Goal: Information Seeking & Learning: Find specific page/section

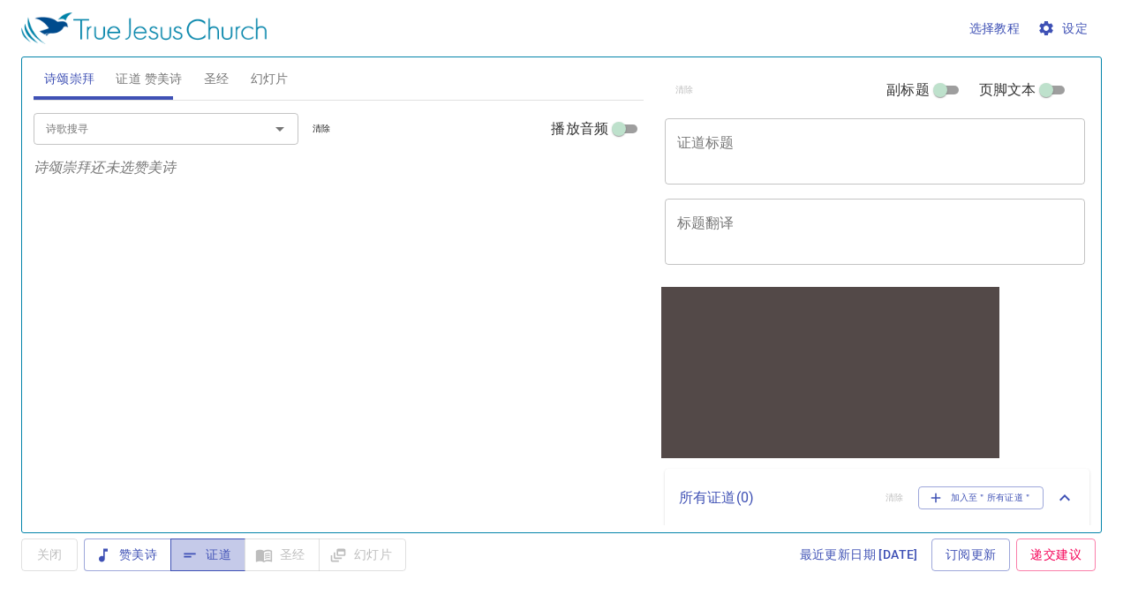
click at [228, 545] on span "证道" at bounding box center [207, 555] width 47 height 22
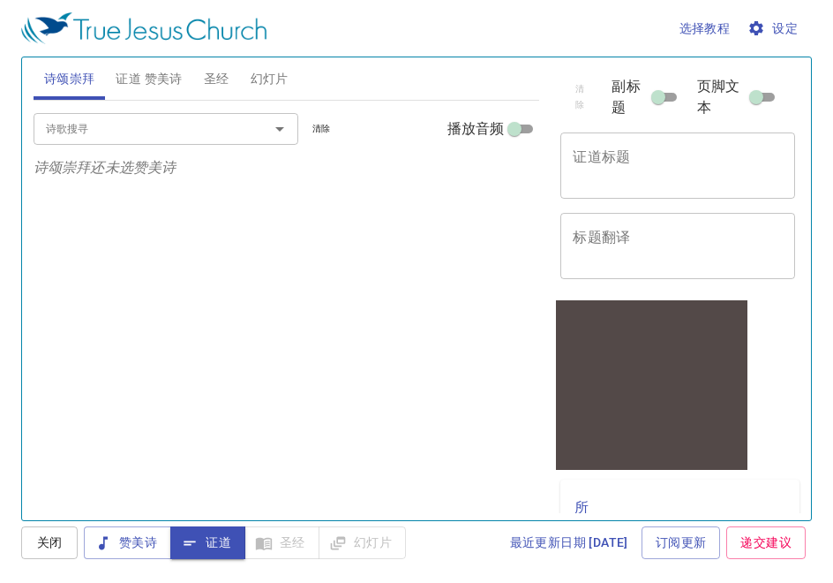
click at [318, 194] on div "诗歌搜寻 诗歌搜寻 清除 播放音频 诗颂崇拜还未选赞美诗" at bounding box center [287, 303] width 507 height 404
click at [0, 199] on html "选择教程 设定 诗颂崇拜 证道 赞美诗 圣经 幻灯片 诗歌搜寻 诗歌搜寻 清除 播放音频 诗颂崇拜还未选赞美诗 诗歌搜寻 诗歌搜寻 清除 播放音频 证道还未选…" at bounding box center [416, 291] width 833 height 583
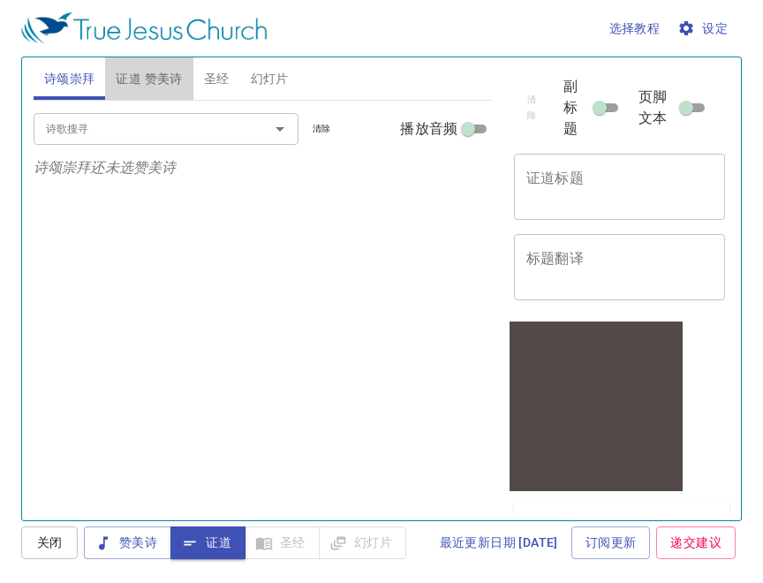
click at [151, 64] on button "证道 赞美诗" at bounding box center [148, 78] width 87 height 42
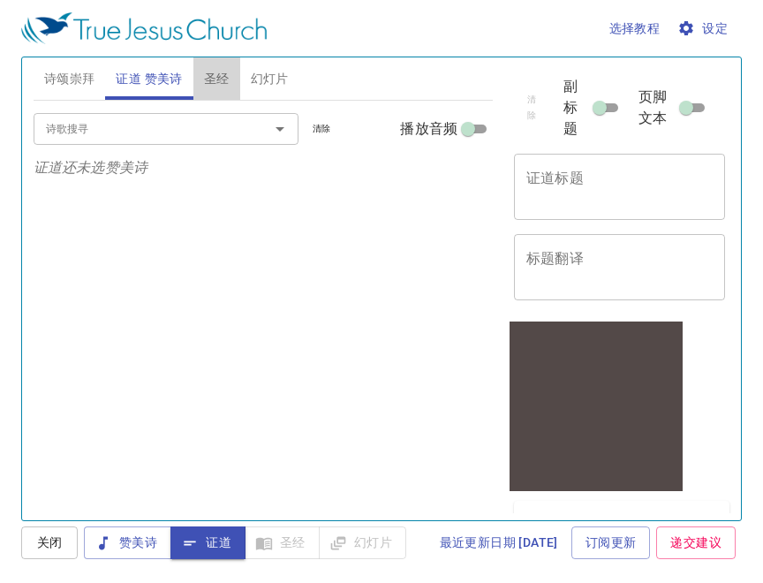
click at [215, 66] on button "圣经" at bounding box center [216, 78] width 47 height 42
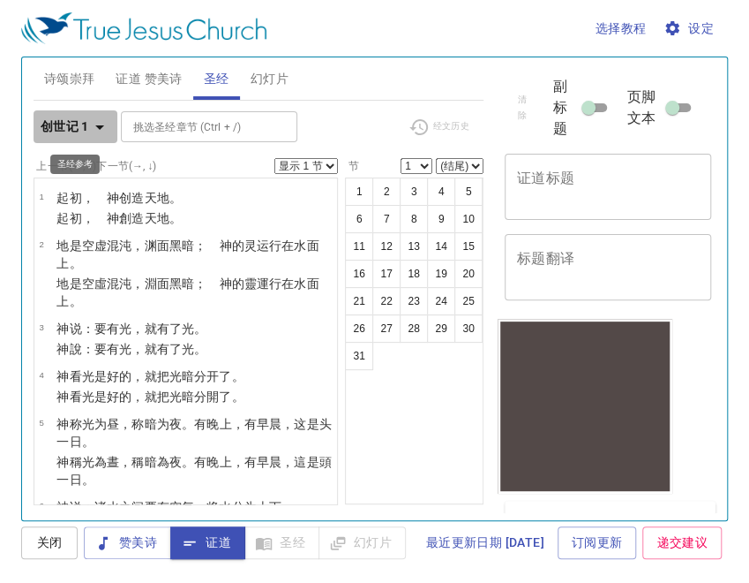
click at [75, 124] on b "创世记 1" at bounding box center [65, 127] width 49 height 22
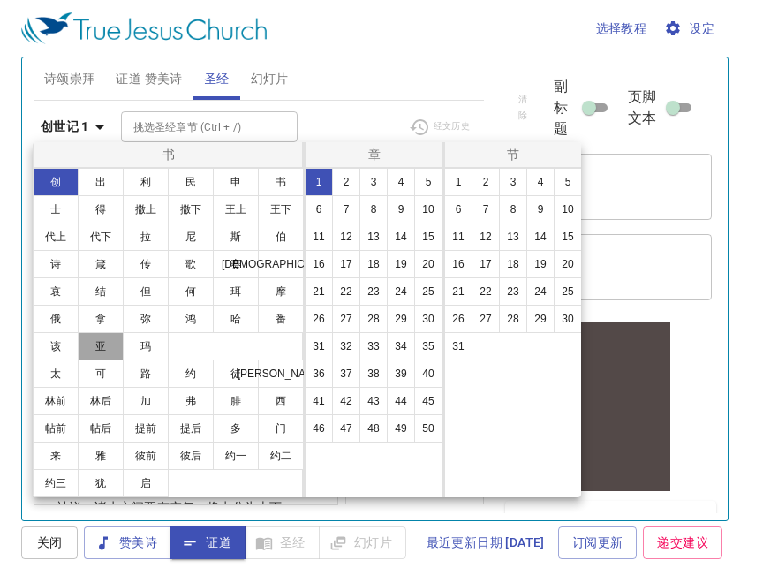
click at [99, 333] on button "亚" at bounding box center [101, 346] width 46 height 28
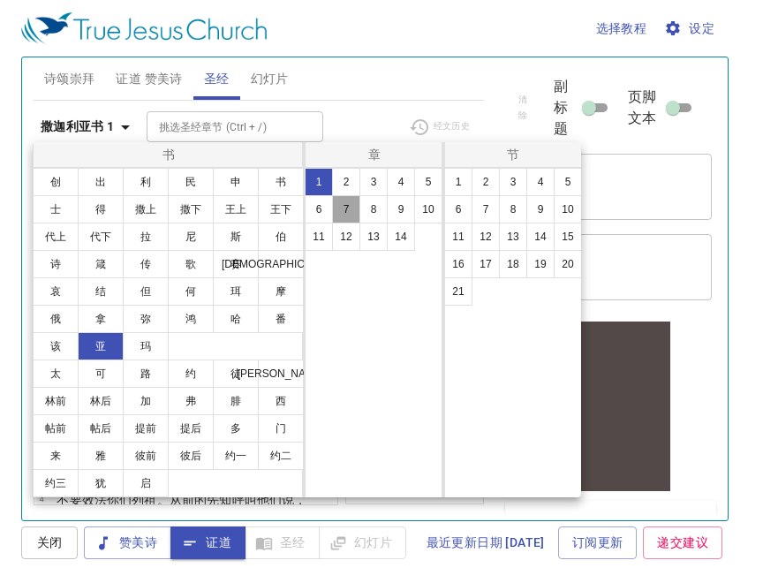
click at [340, 214] on button "7" at bounding box center [346, 209] width 28 height 28
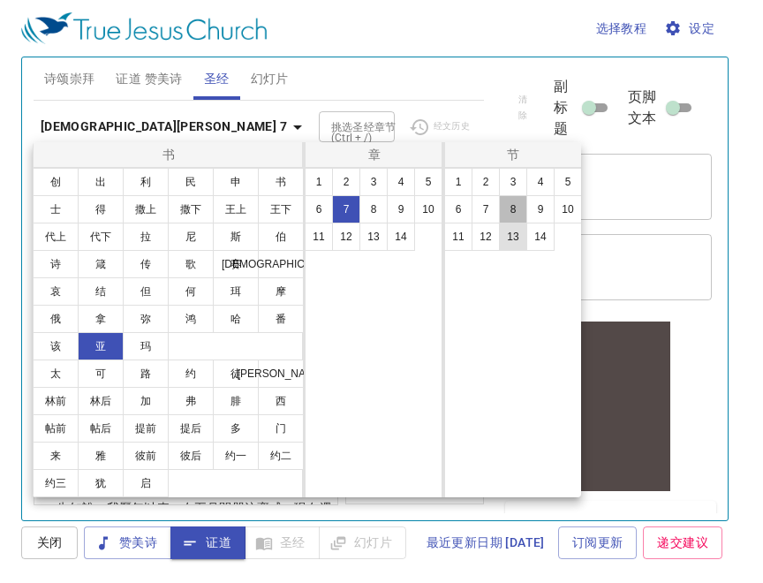
click at [507, 222] on button "8" at bounding box center [513, 209] width 28 height 28
select select "8"
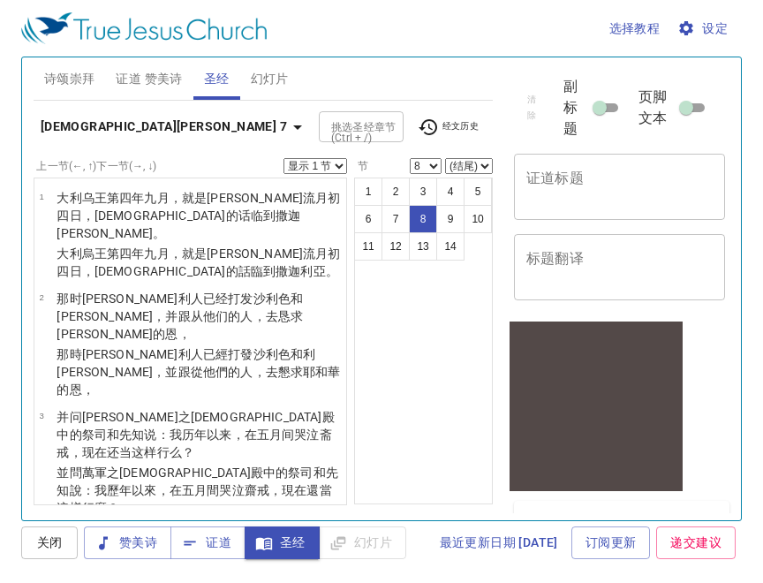
scroll to position [448, 0]
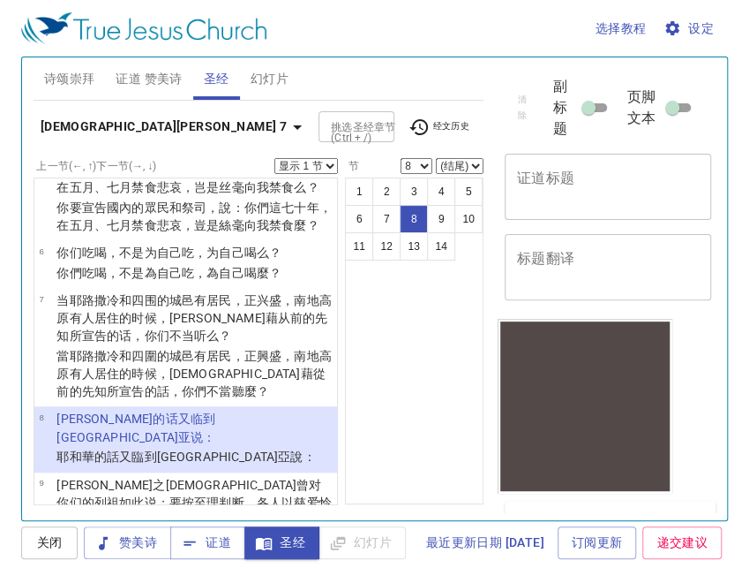
drag, startPoint x: 99, startPoint y: 139, endPoint x: 223, endPoint y: 145, distance: 124.6
click at [223, 145] on div "撒迦[PERSON_NAME]书 7 挑选[DEMOGRAPHIC_DATA] (Ctrl + /) 挑选[DEMOGRAPHIC_DATA] (Ctrl +…" at bounding box center [259, 133] width 450 height 49
click at [680, 14] on button "设定" at bounding box center [690, 28] width 61 height 33
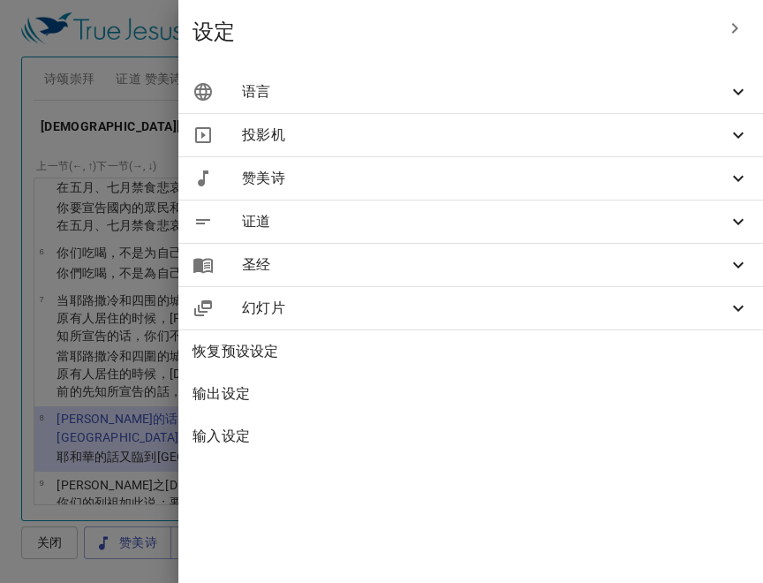
click at [410, 266] on span "圣经" at bounding box center [485, 264] width 486 height 21
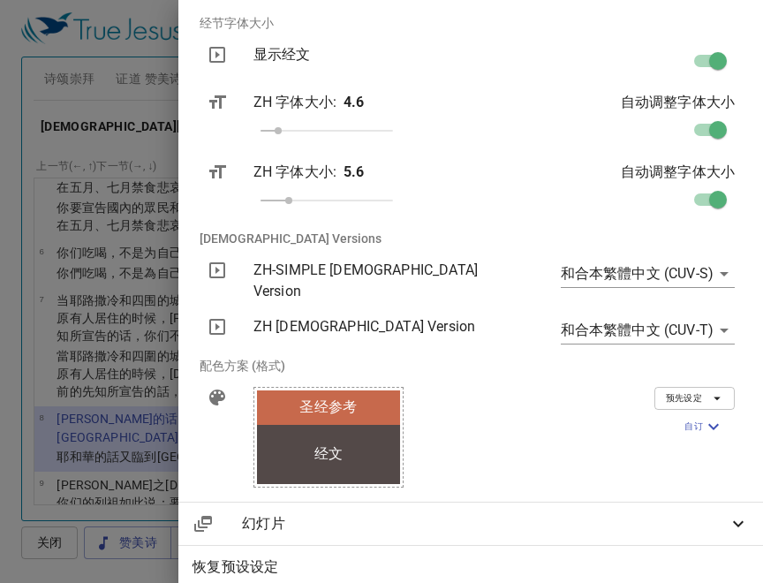
scroll to position [309, 0]
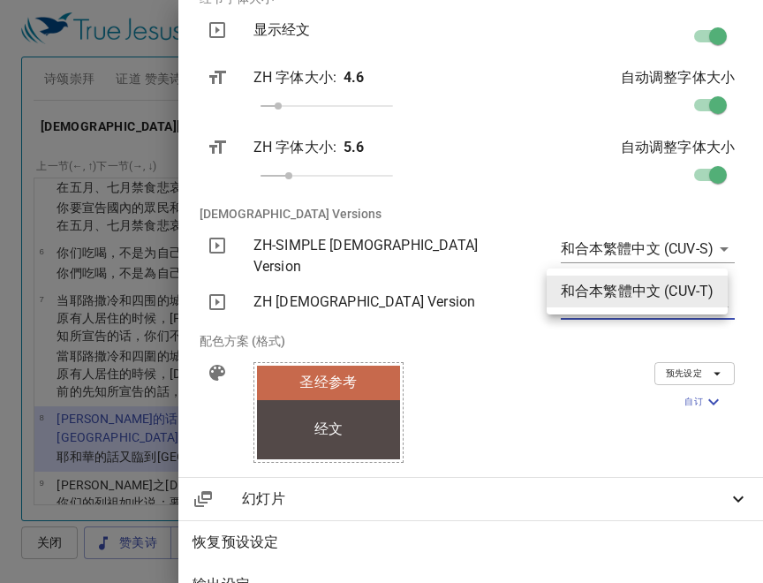
click at [680, 300] on body "选择教程 设定 诗颂崇拜 证道 赞美诗 圣经 幻灯片 诗歌搜寻 诗歌搜寻 清除 播放音频 诗颂崇拜还未选赞美诗 诗歌搜寻 诗歌搜寻 清除 播放音频 证道还未选…" at bounding box center [381, 291] width 763 height 583
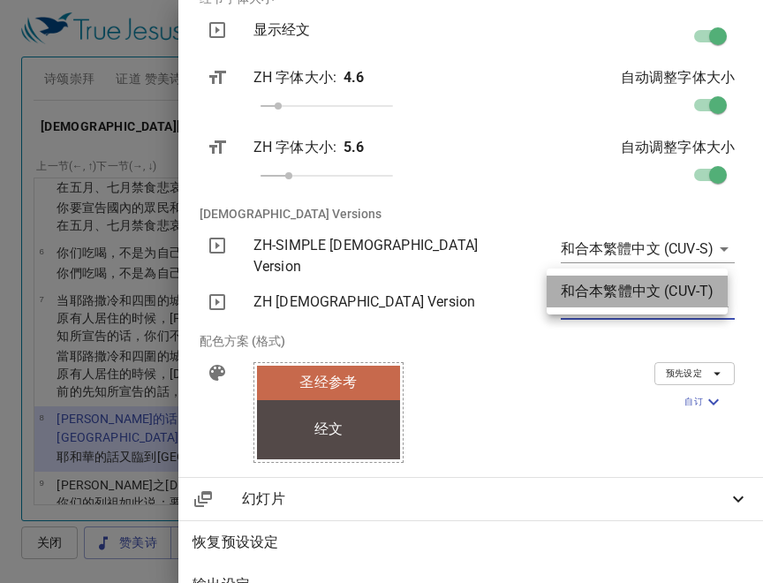
click at [682, 293] on li "和合本繁體中文 (CUV-T)" at bounding box center [636, 291] width 181 height 32
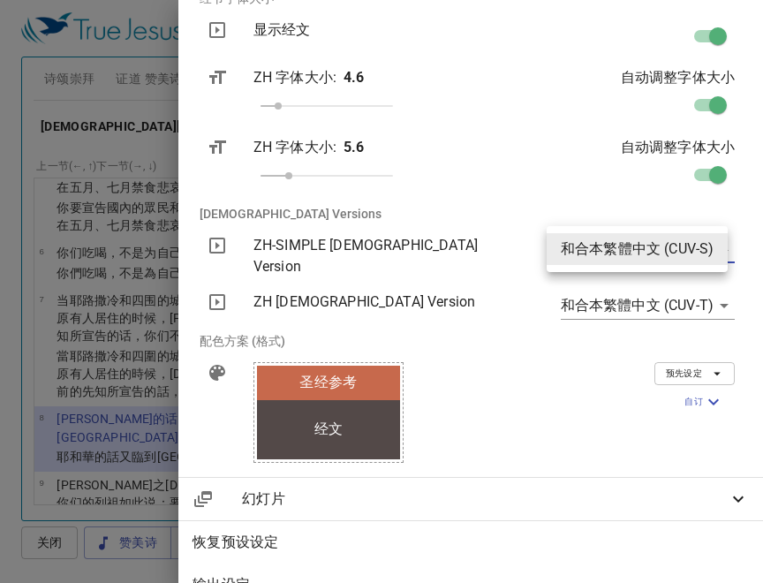
click at [681, 250] on body "选择教程 设定 诗颂崇拜 证道 赞美诗 圣经 幻灯片 诗歌搜寻 诗歌搜寻 清除 播放音频 诗颂崇拜还未选赞美诗 诗歌搜寻 诗歌搜寻 清除 播放音频 证道还未选…" at bounding box center [381, 291] width 763 height 583
click at [680, 370] on div at bounding box center [381, 291] width 763 height 583
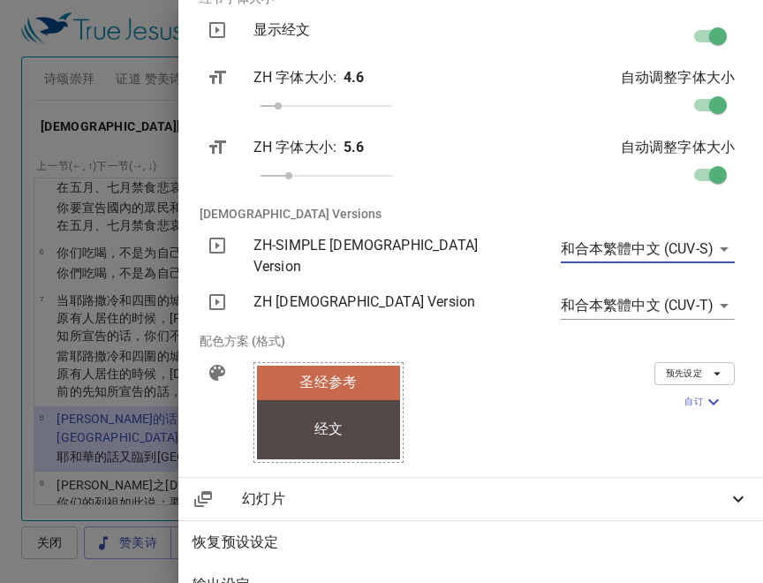
click at [708, 250] on body "选择教程 设定 诗颂崇拜 证道 赞美诗 圣经 幻灯片 诗歌搜寻 诗歌搜寻 清除 播放音频 诗颂崇拜还未选赞美诗 诗歌搜寻 诗歌搜寻 清除 播放音频 证道还未选…" at bounding box center [381, 291] width 763 height 583
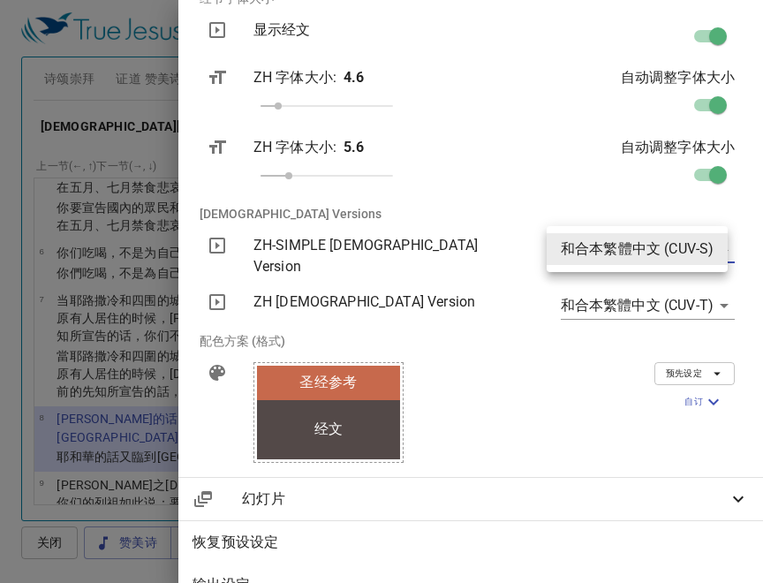
drag, startPoint x: 754, startPoint y: 207, endPoint x: 746, endPoint y: 173, distance: 35.3
click at [746, 173] on div at bounding box center [381, 291] width 763 height 583
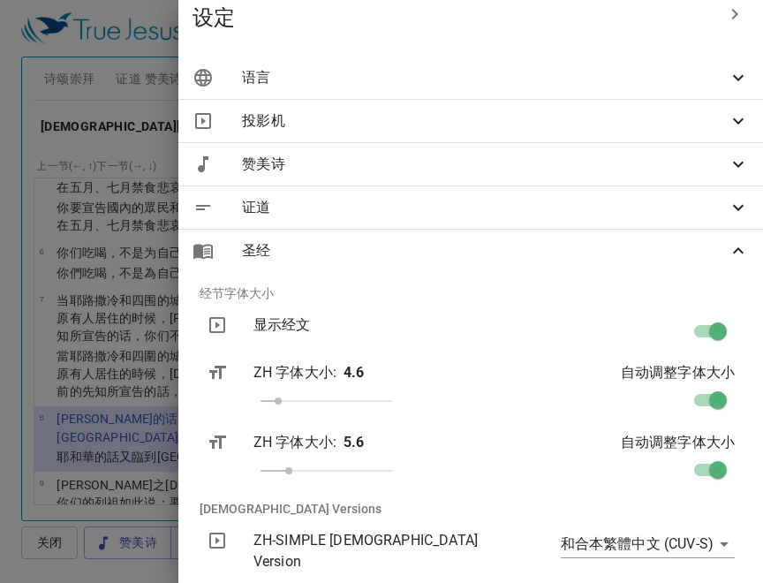
scroll to position [0, 0]
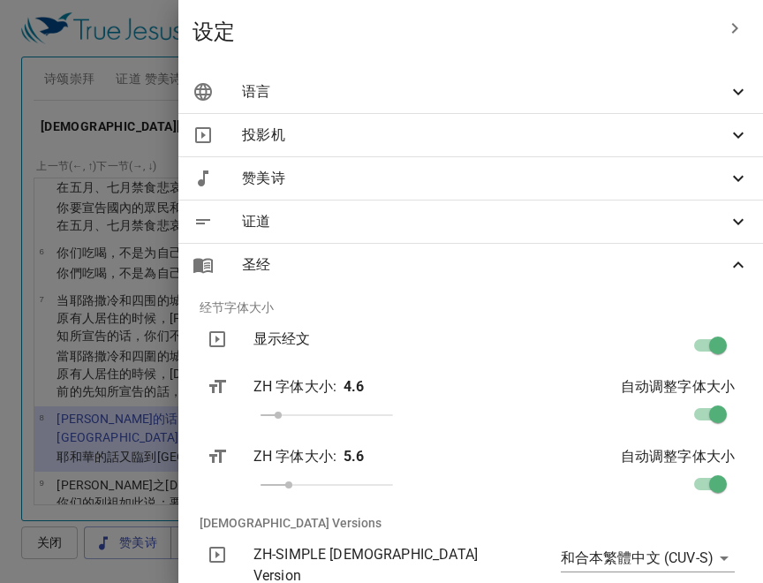
click at [530, 90] on span "语言" at bounding box center [485, 91] width 486 height 21
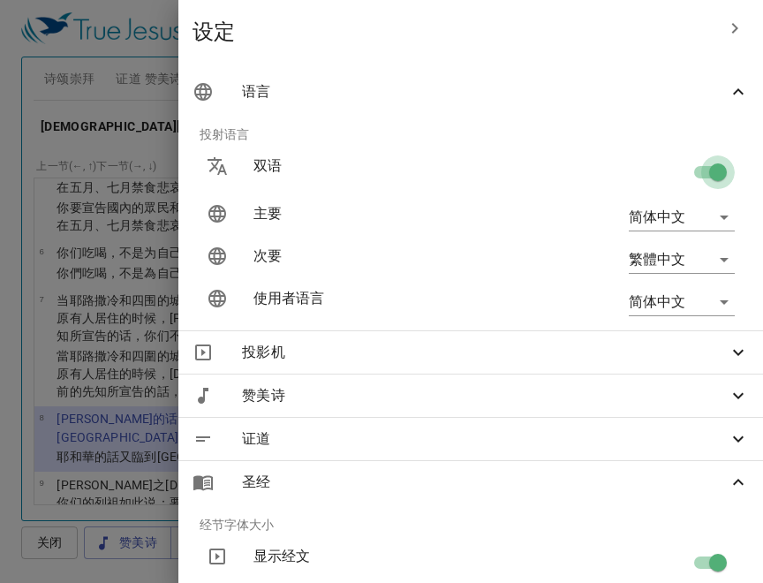
click at [706, 172] on input "checkbox" at bounding box center [717, 176] width 101 height 34
checkbox input "false"
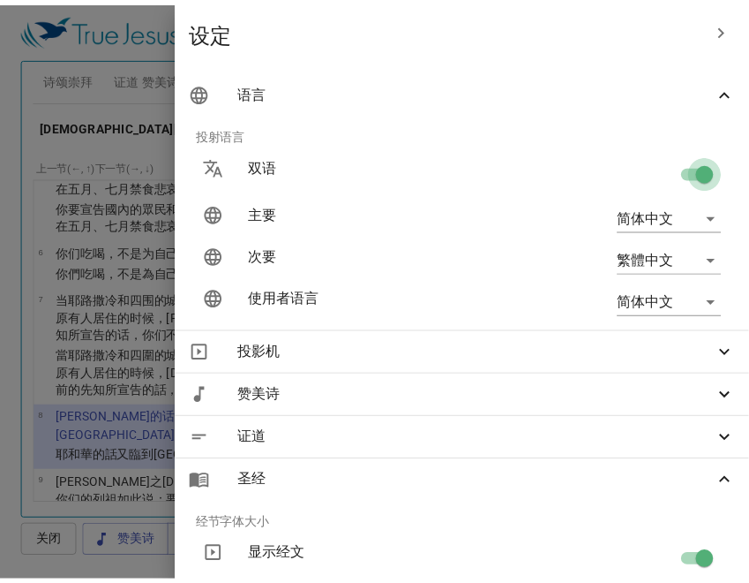
scroll to position [260, 0]
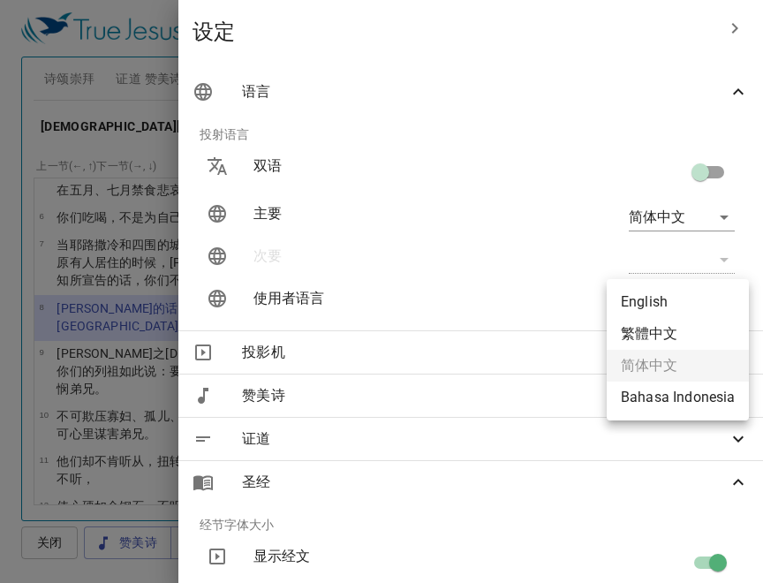
click at [708, 299] on body "选择教程 设定 诗颂崇拜 证道 赞美诗 圣经 幻灯片 诗歌搜寻 诗歌搜寻 清除 播放音频 诗颂崇拜还未选赞美诗 诗歌搜寻 诗歌搜寻 清除 播放音频 证道还未选…" at bounding box center [381, 291] width 763 height 583
click at [675, 286] on li "English" at bounding box center [677, 302] width 142 height 32
type input "en"
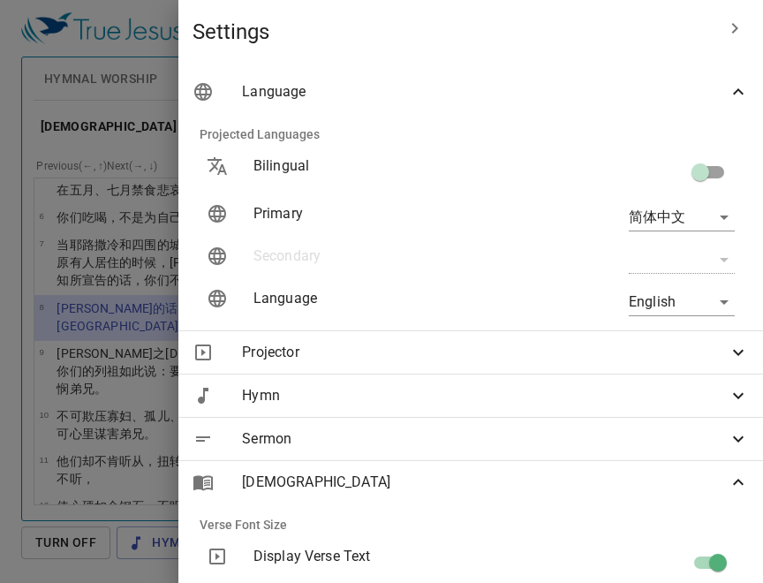
click at [145, 320] on div at bounding box center [381, 291] width 763 height 583
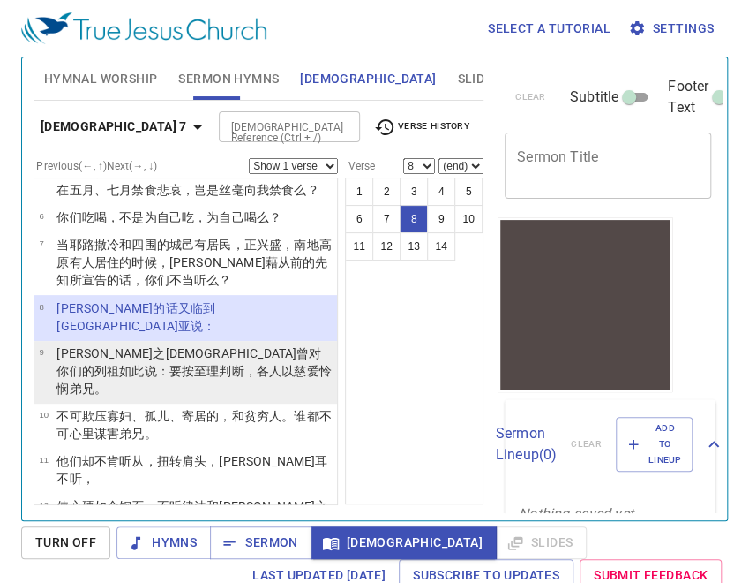
click at [235, 341] on li "9 [PERSON_NAME] 之[DEMOGRAPHIC_DATA] 曾对你们的列祖如此说 ：要按至 理 判断 ，各人 以慈爱 怜悯 弟兄 。" at bounding box center [185, 372] width 303 height 63
select select "9"
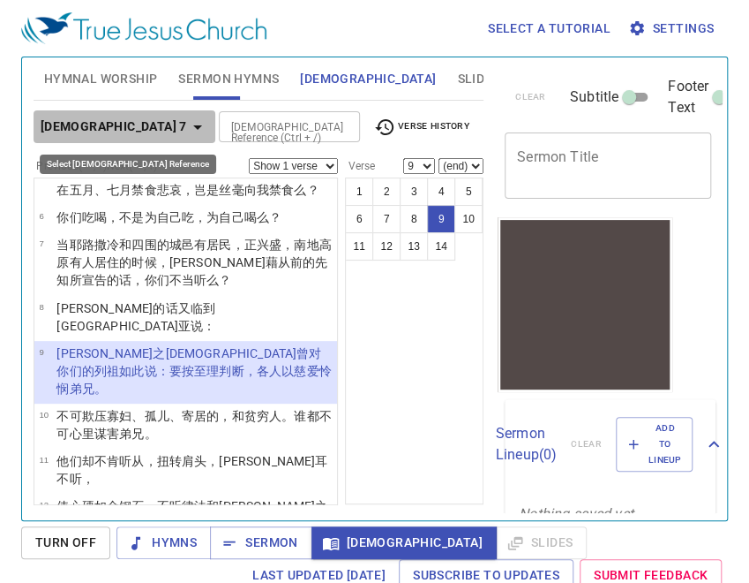
click at [187, 118] on icon "button" at bounding box center [197, 127] width 21 height 21
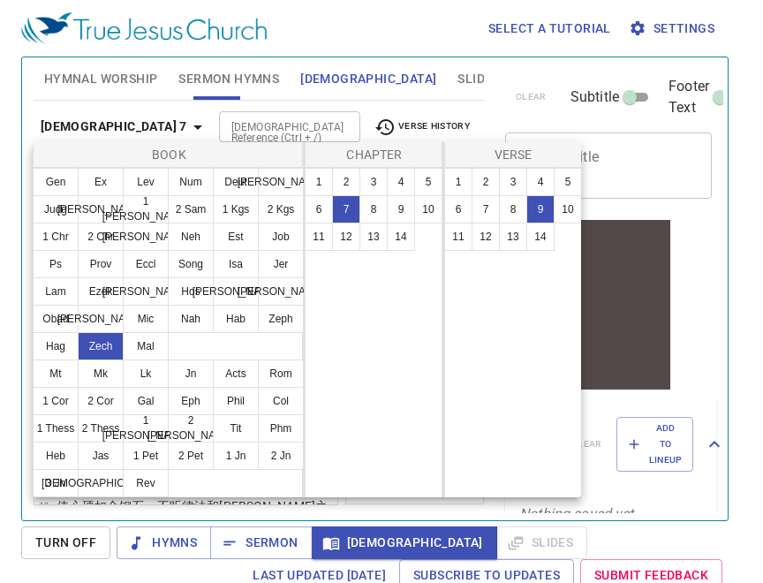
click at [440, 75] on div at bounding box center [381, 291] width 763 height 583
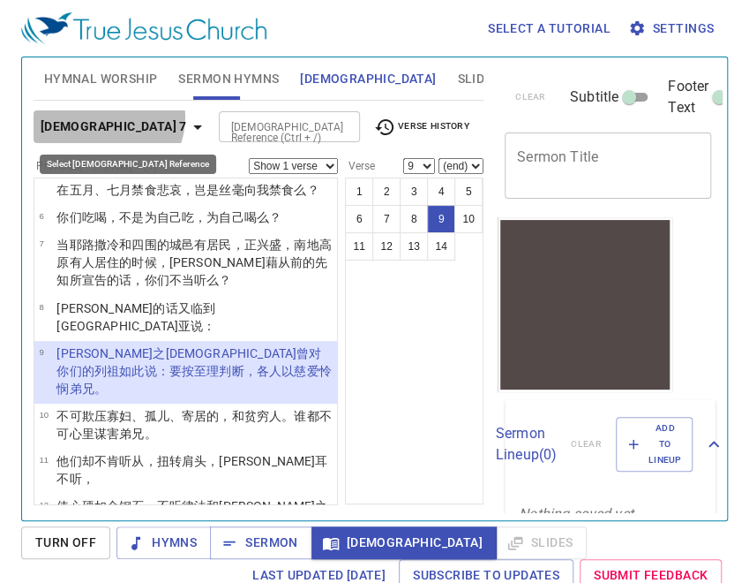
click at [106, 117] on b "[DEMOGRAPHIC_DATA] 7" at bounding box center [114, 127] width 147 height 22
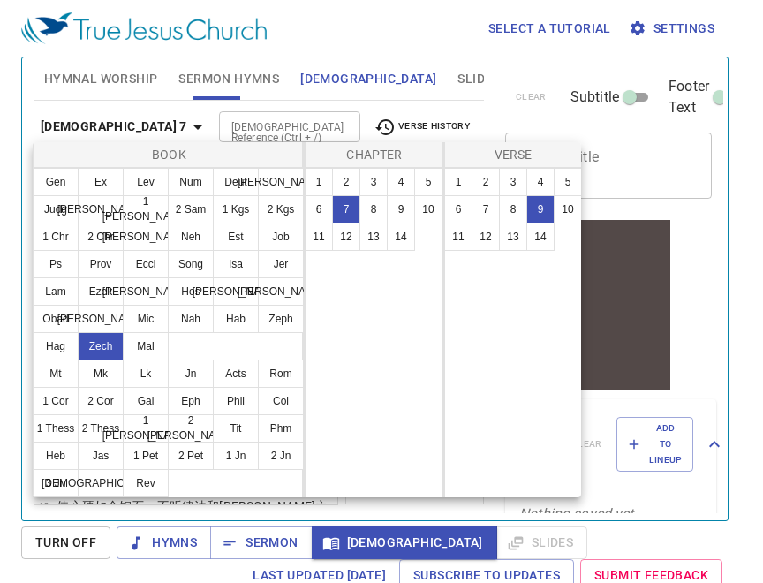
click at [450, 78] on div at bounding box center [381, 291] width 763 height 583
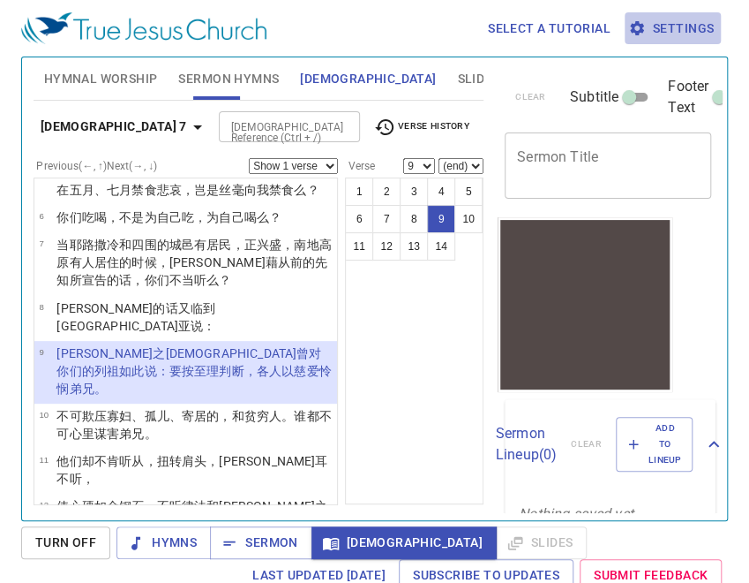
click at [692, 15] on button "Settings" at bounding box center [673, 28] width 96 height 33
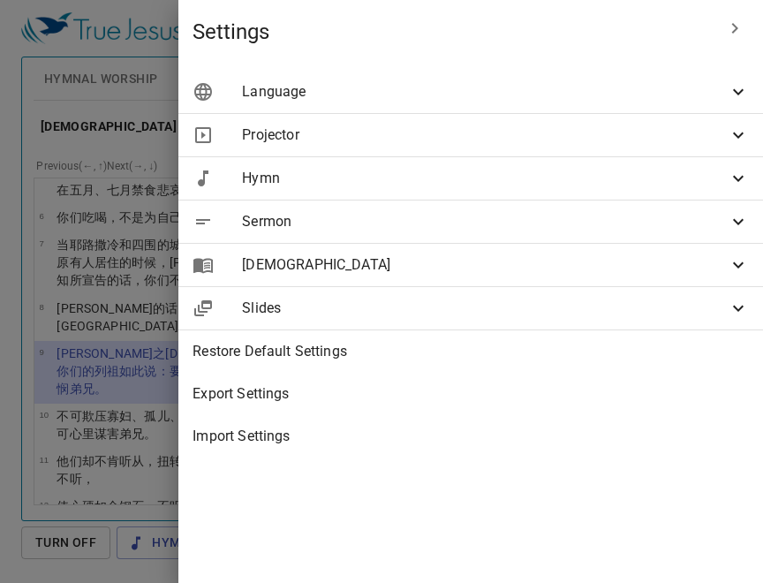
click at [505, 91] on span "Language" at bounding box center [485, 91] width 486 height 21
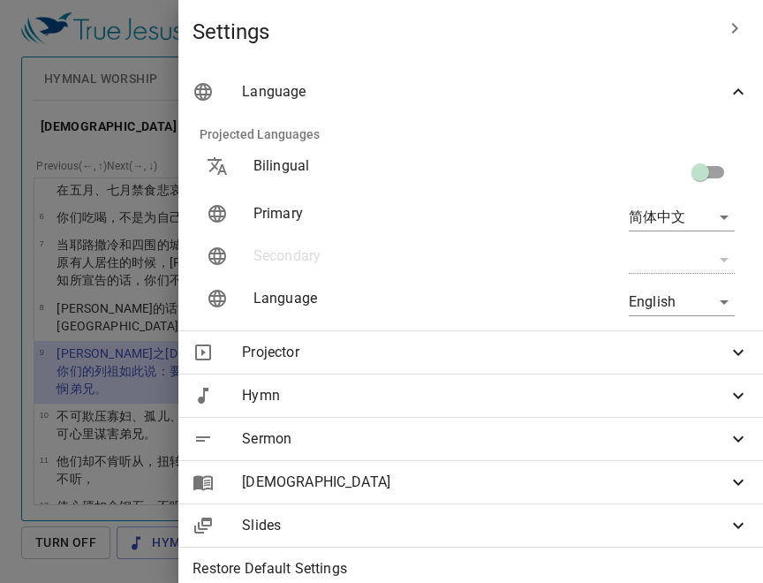
click at [154, 43] on div at bounding box center [381, 291] width 763 height 583
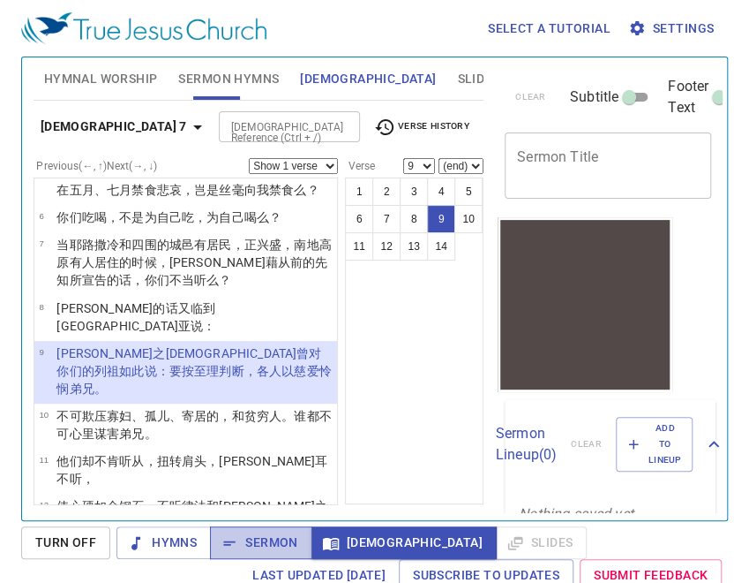
click at [245, 539] on span "Sermon" at bounding box center [260, 542] width 73 height 22
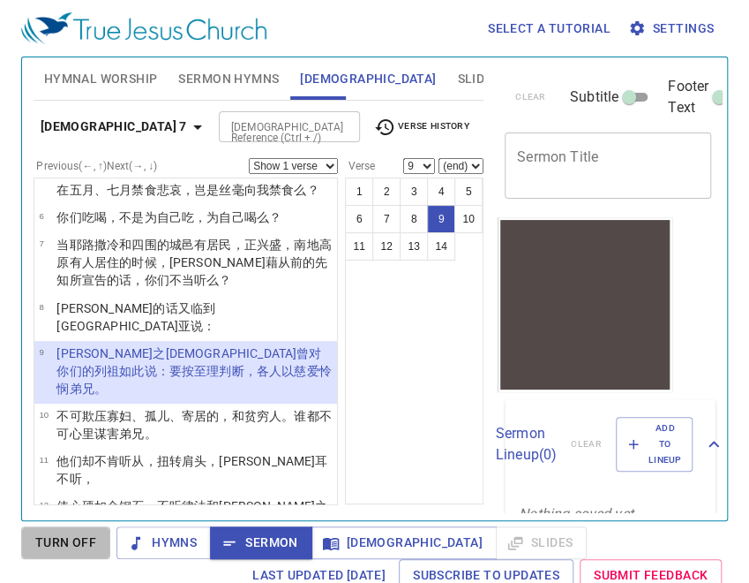
click at [94, 541] on span "Turn Off" at bounding box center [65, 542] width 61 height 22
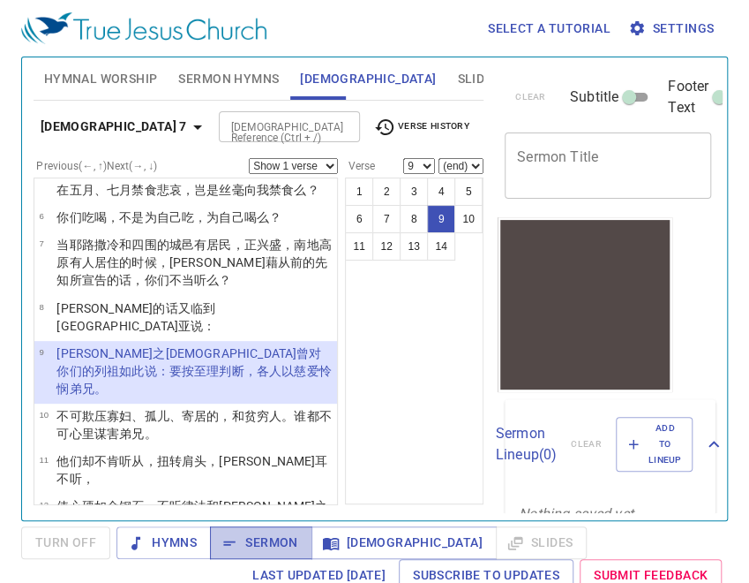
click at [250, 546] on span "Sermon" at bounding box center [260, 542] width 73 height 22
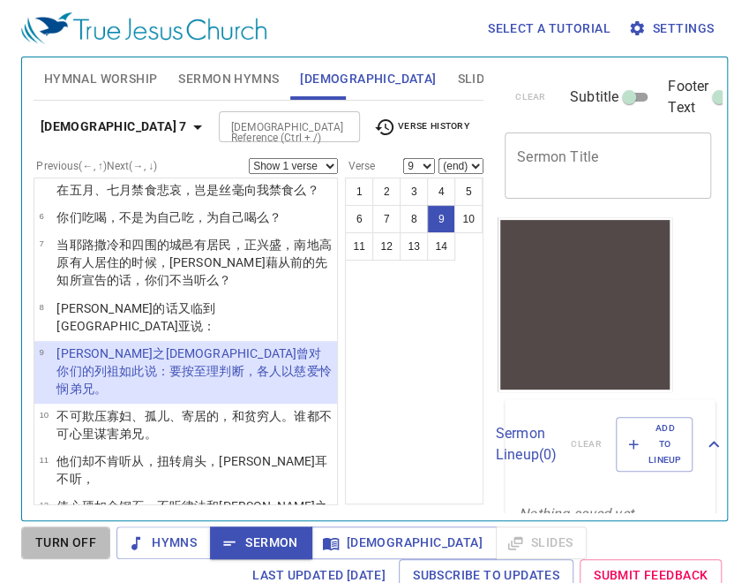
click at [70, 549] on span "Turn Off" at bounding box center [65, 542] width 61 height 22
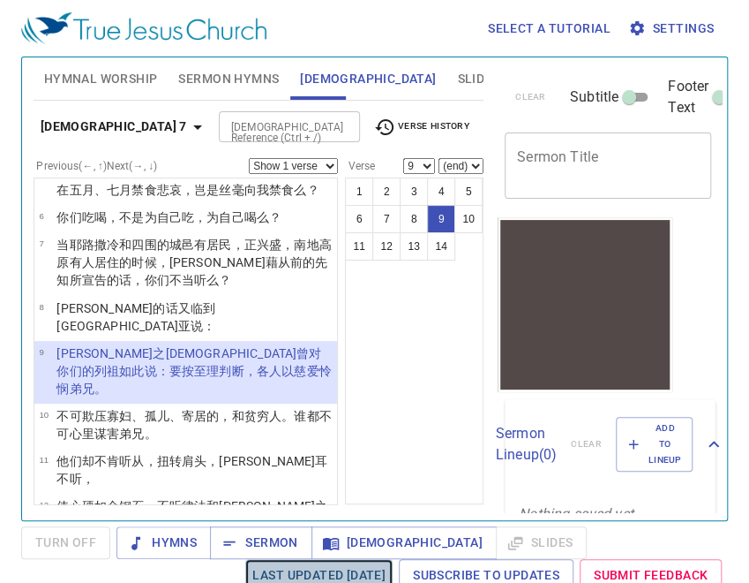
click at [277, 559] on link "Last updated [DATE]" at bounding box center [318, 575] width 147 height 33
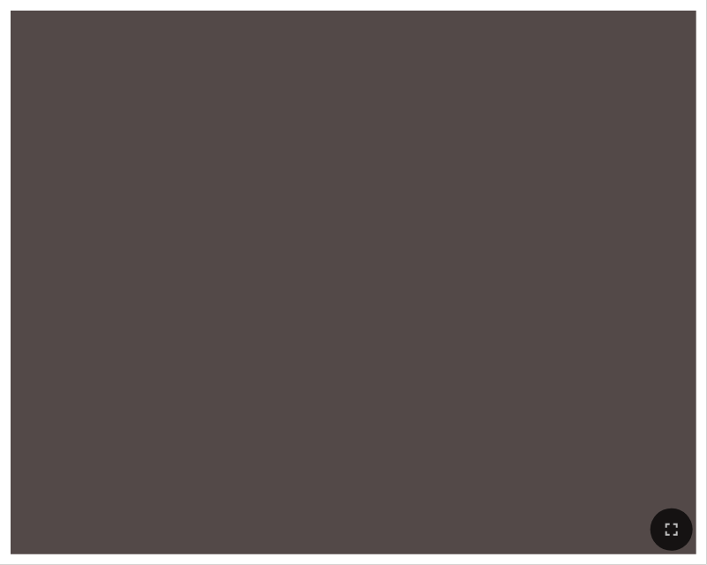
click at [39, 49] on div at bounding box center [354, 283] width 686 height 544
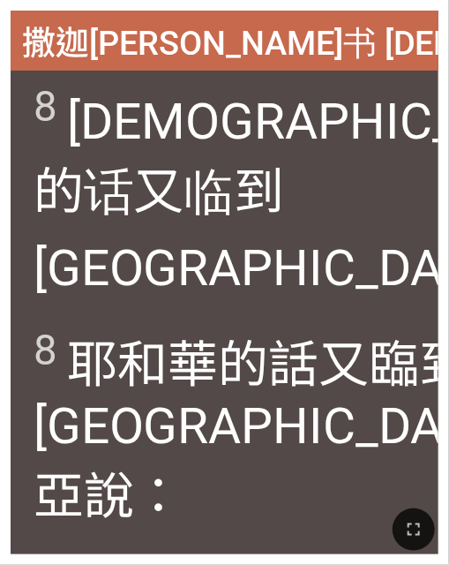
click at [195, 222] on wh1697 "又临到撒迦利亚 说 ：" at bounding box center [299, 265] width 531 height 207
click at [233, 162] on wh3068 "的话 又临到撒迦利亚 说 ：" at bounding box center [299, 265] width 531 height 207
